Goal: Task Accomplishment & Management: Manage account settings

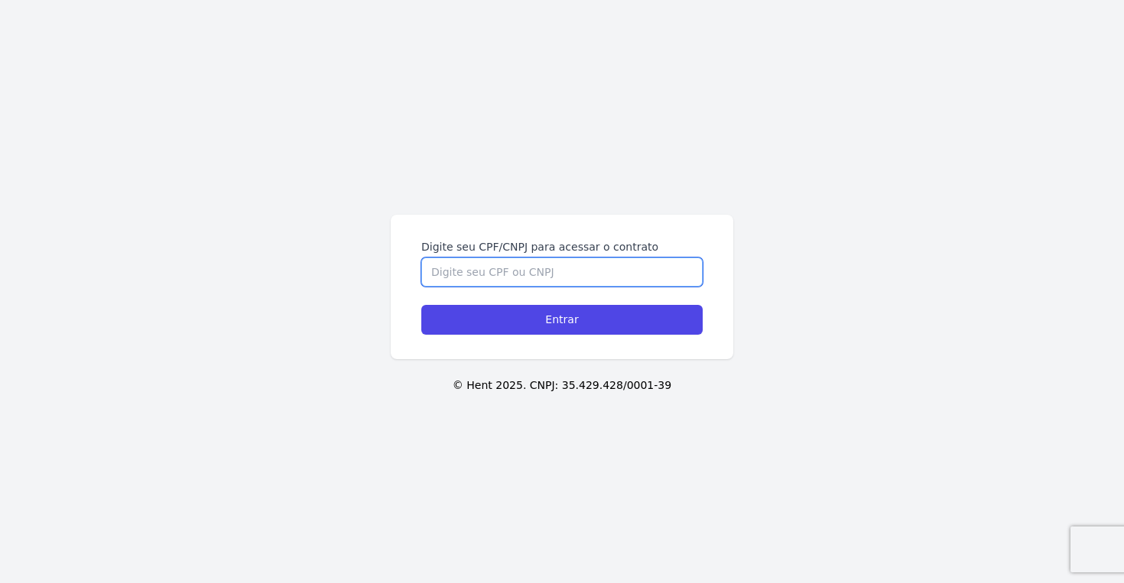
click at [628, 267] on input "Digite seu CPF/CNPJ para acessar o contrato" at bounding box center [561, 272] width 281 height 29
type input "41739560884"
click at [421, 305] on input "Entrar" at bounding box center [561, 320] width 281 height 30
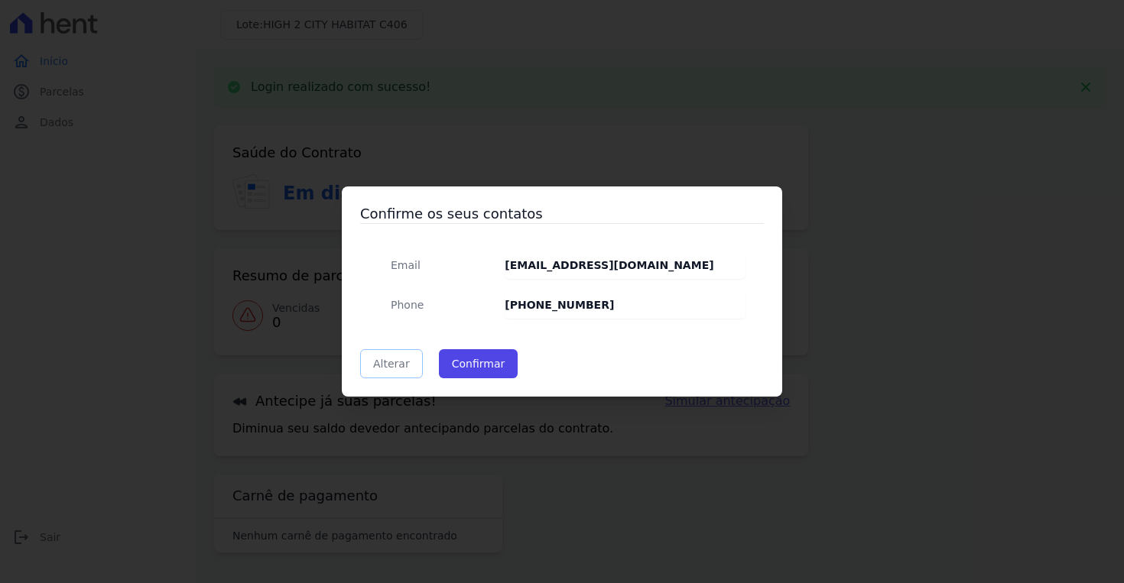
click at [402, 363] on link "Alterar" at bounding box center [391, 363] width 63 height 29
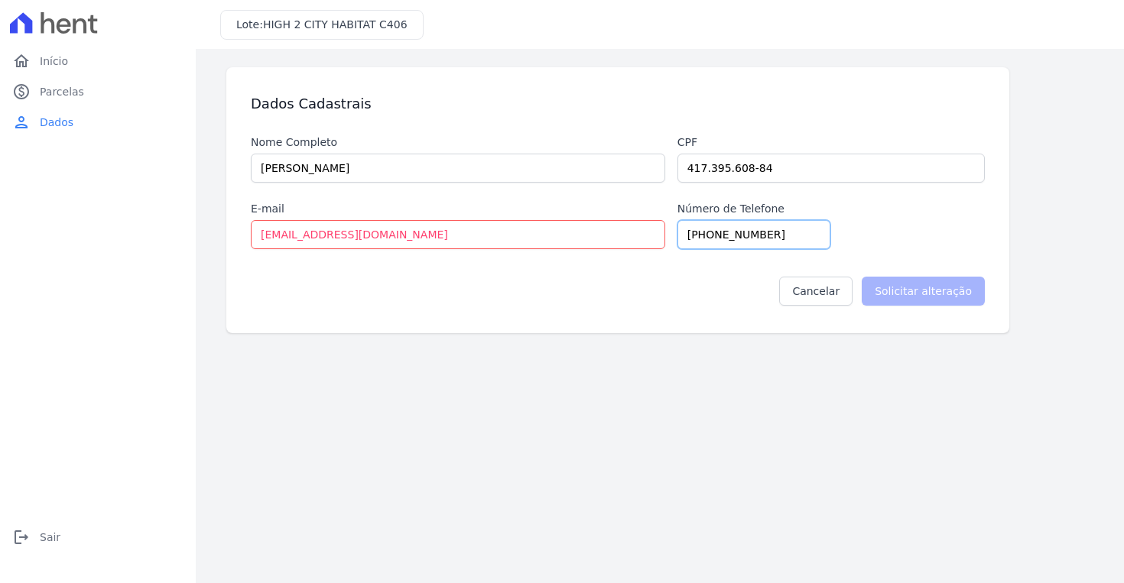
click at [751, 232] on input "[PHONE_NUMBER]" at bounding box center [753, 234] width 153 height 29
type input "11962852111"
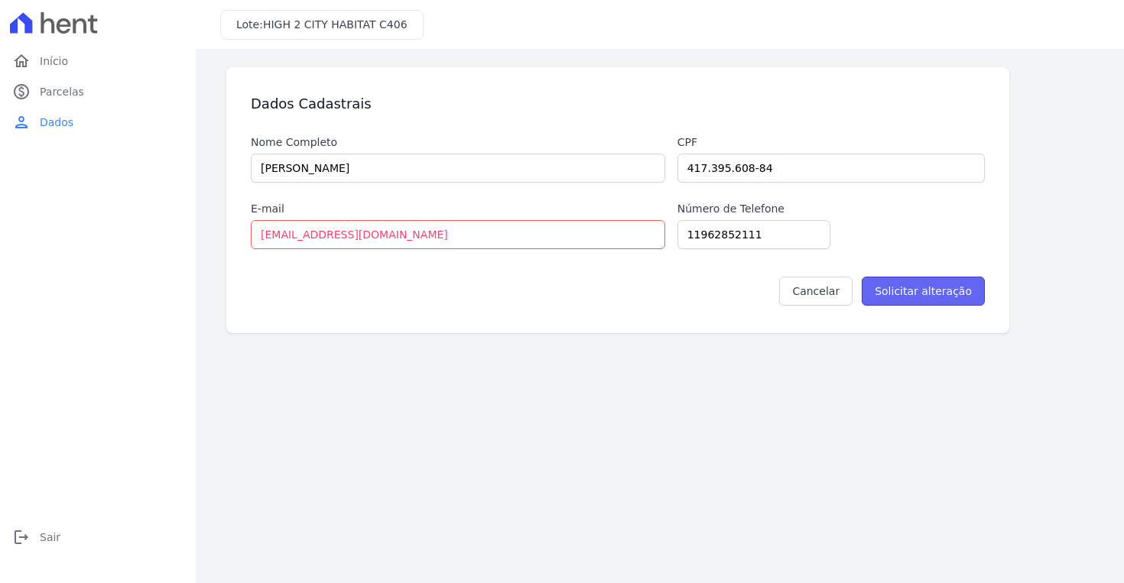
click at [931, 299] on input "Solicitar alteração" at bounding box center [923, 291] width 123 height 29
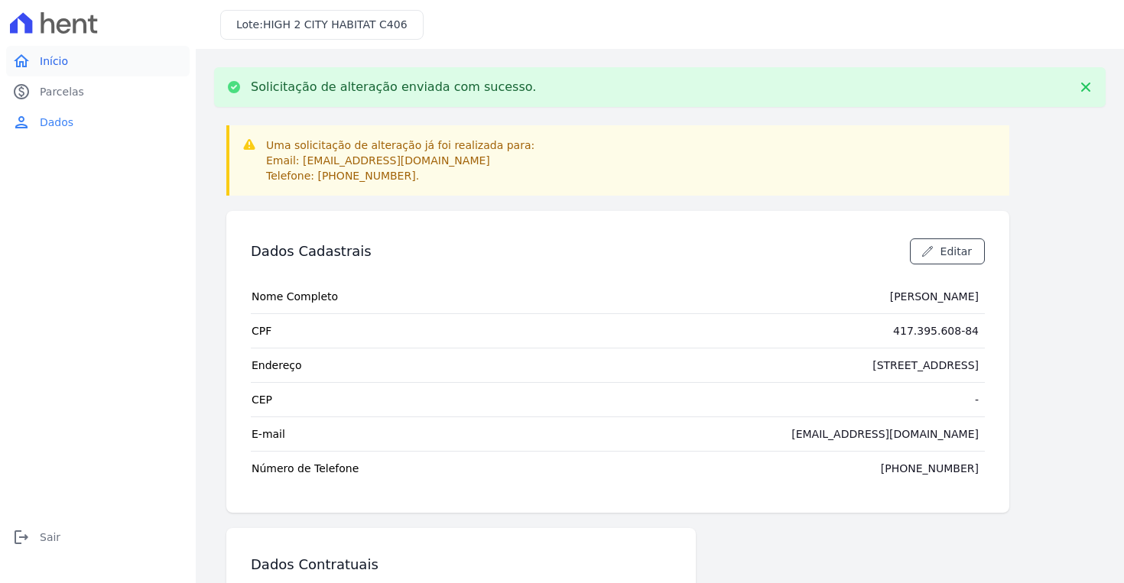
click at [56, 63] on span "Início" at bounding box center [54, 61] width 28 height 15
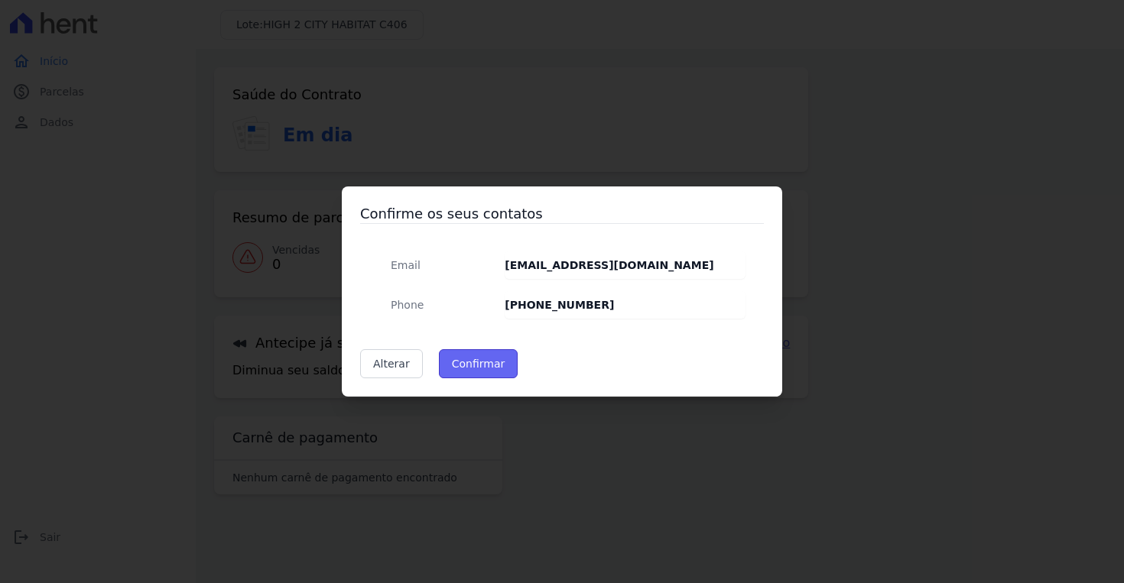
click at [483, 369] on button "Confirmar" at bounding box center [479, 363] width 80 height 29
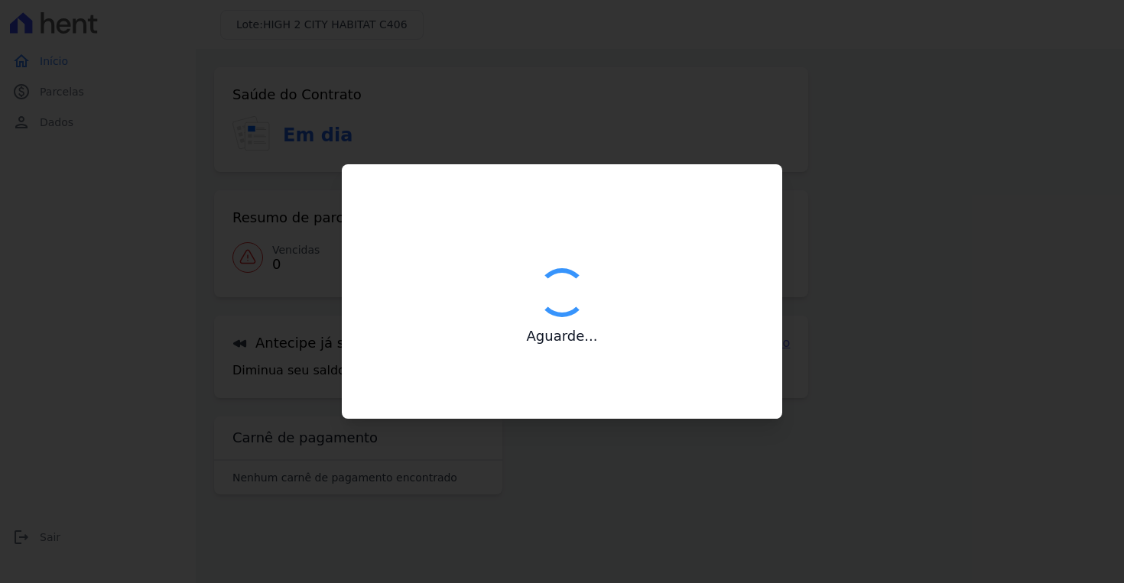
type input "Contatos confirmados com sucesso."
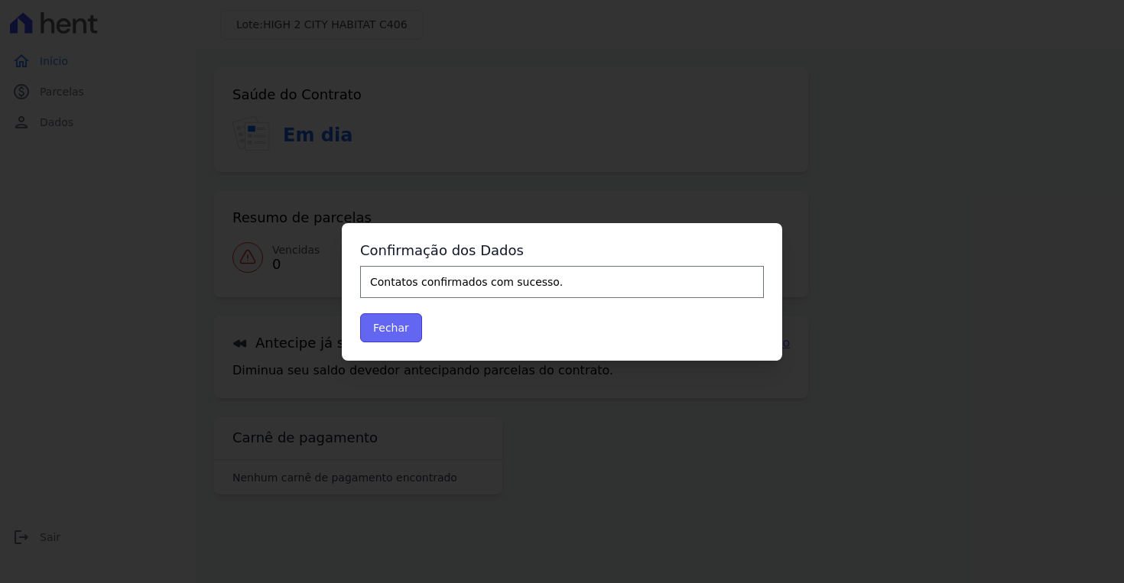
click at [398, 331] on button "Fechar" at bounding box center [391, 328] width 62 height 29
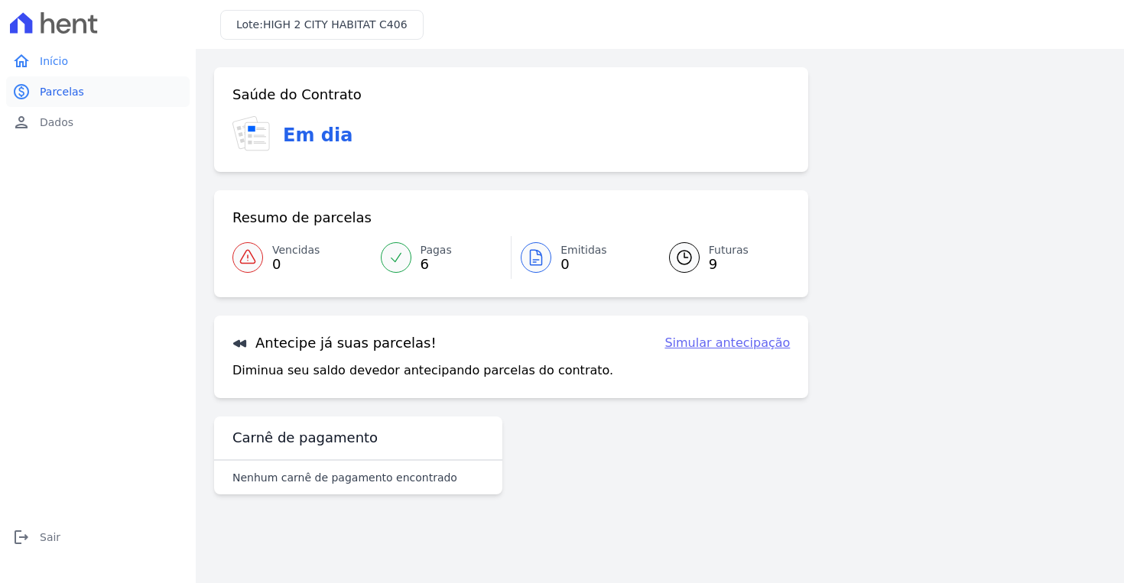
click at [96, 86] on link "paid Parcelas" at bounding box center [98, 91] width 184 height 31
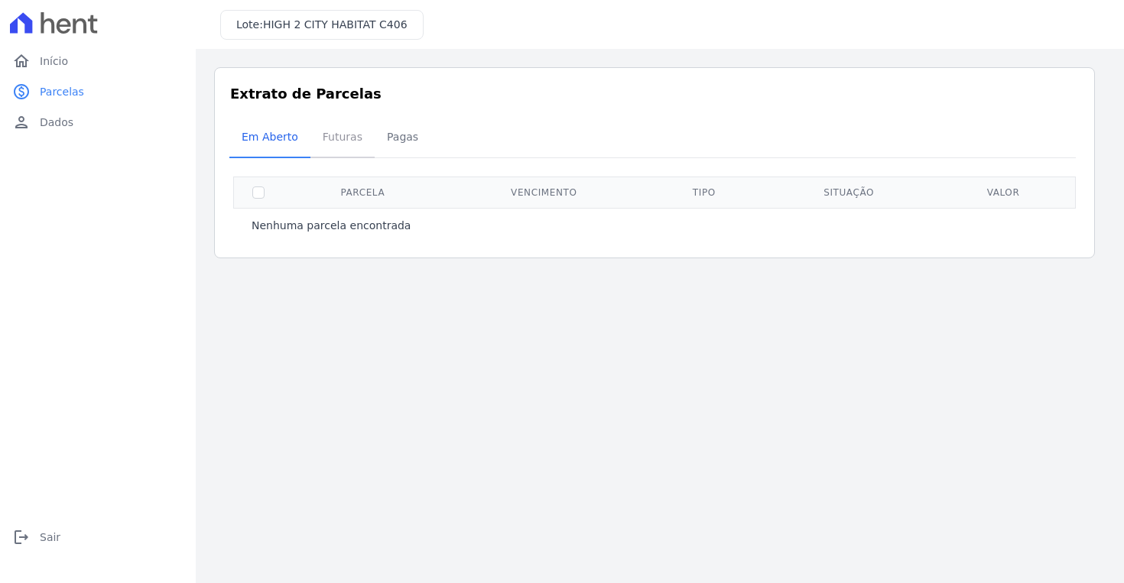
click at [350, 141] on span "Futuras" at bounding box center [343, 137] width 58 height 31
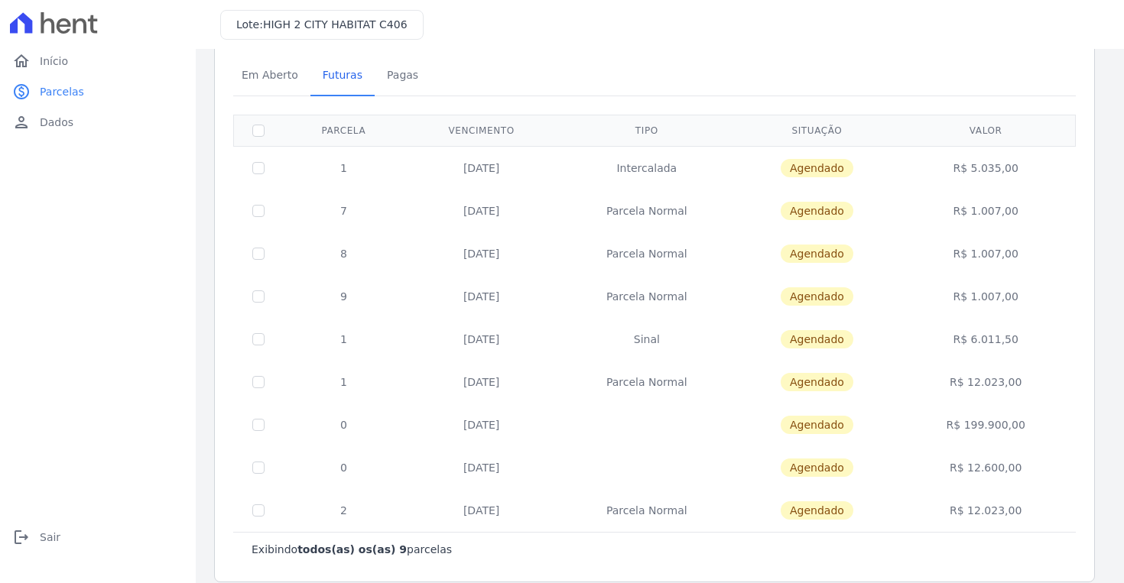
scroll to position [79, 0]
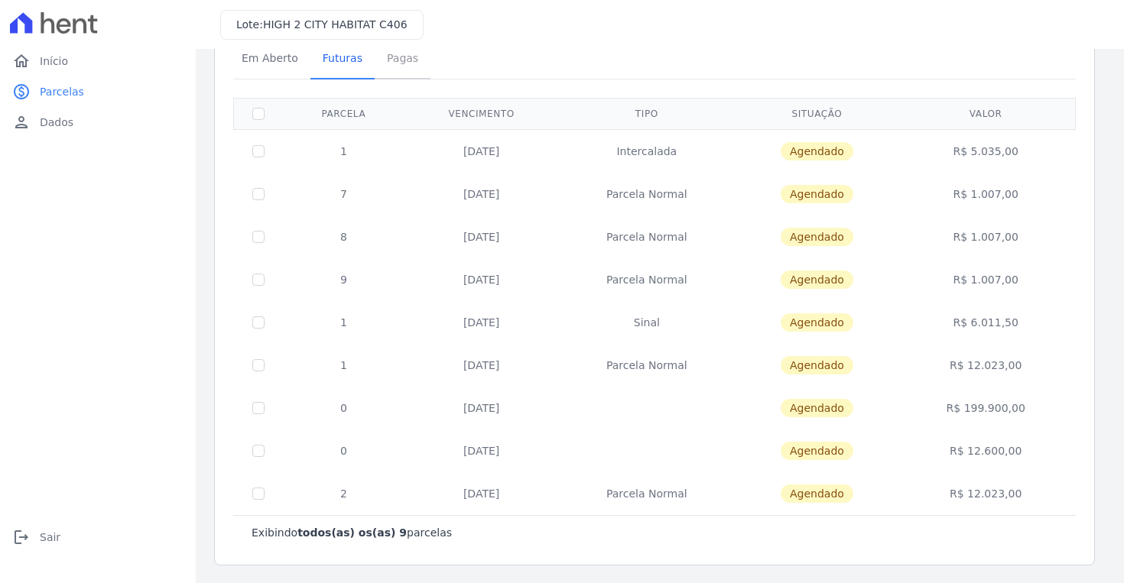
click at [393, 62] on span "Pagas" at bounding box center [403, 58] width 50 height 31
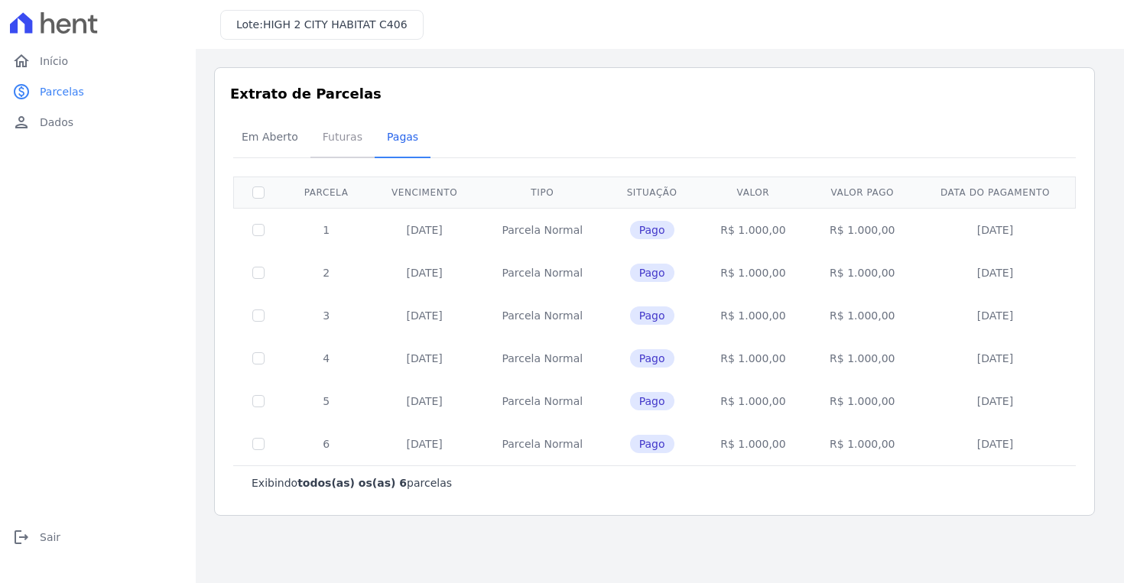
click at [330, 133] on span "Futuras" at bounding box center [343, 137] width 58 height 31
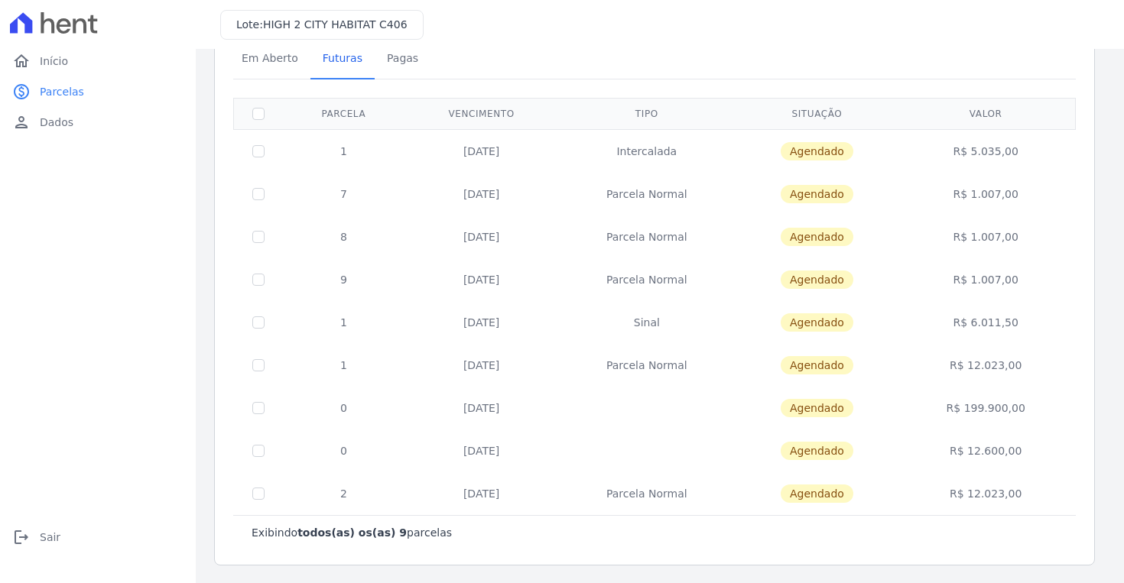
scroll to position [78, 0]
